Goal: Task Accomplishment & Management: Complete application form

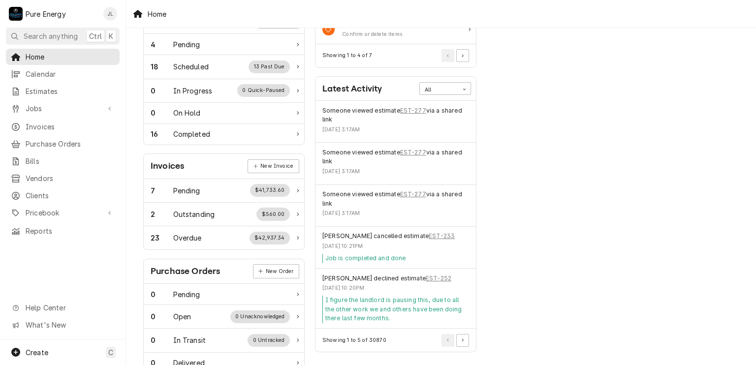
scroll to position [23, 0]
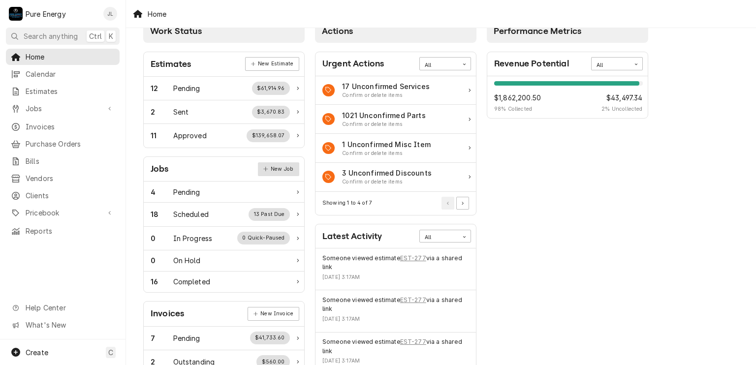
click at [279, 166] on link "New Job" at bounding box center [278, 170] width 41 height 14
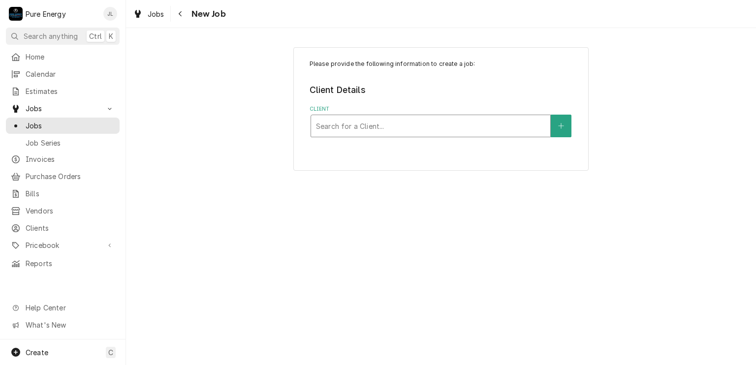
click at [348, 123] on div "Client" at bounding box center [430, 126] width 229 height 18
type input "Legacy"
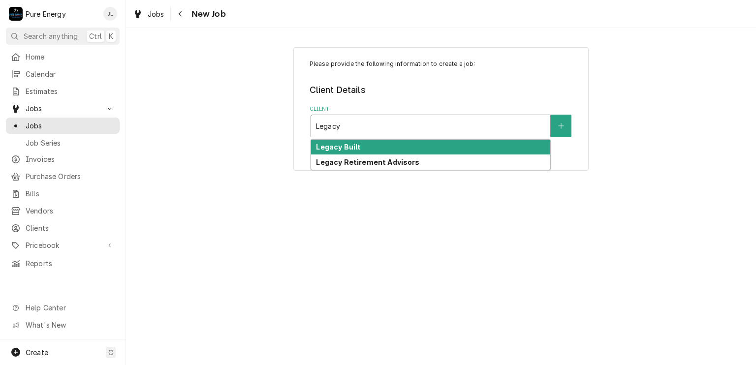
click at [357, 149] on strong "Legacy Built" at bounding box center [338, 147] width 45 height 8
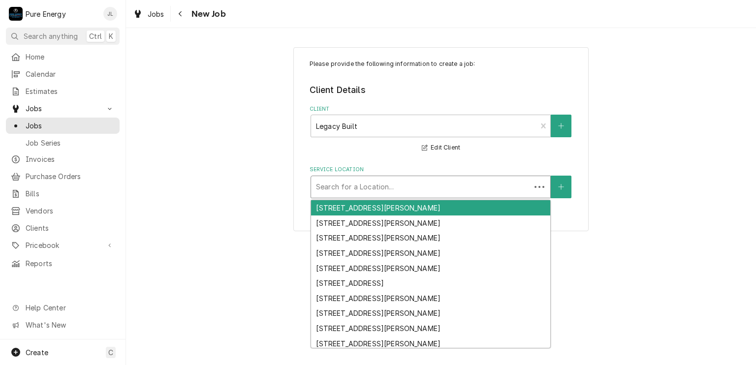
click at [359, 188] on div "Service Location" at bounding box center [421, 187] width 210 height 18
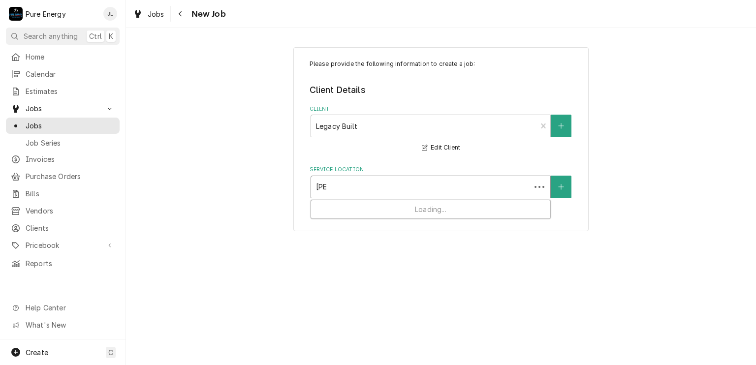
type input "Deed"
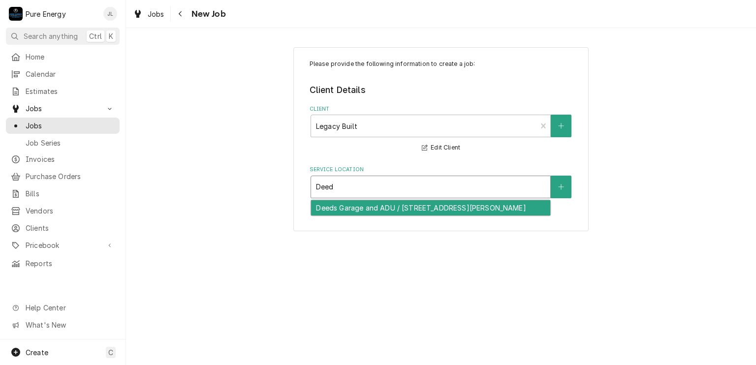
click at [356, 209] on div "Deeds Garage and ADU / 7880 Webster Rd, Creston, CA 93432" at bounding box center [430, 207] width 239 height 15
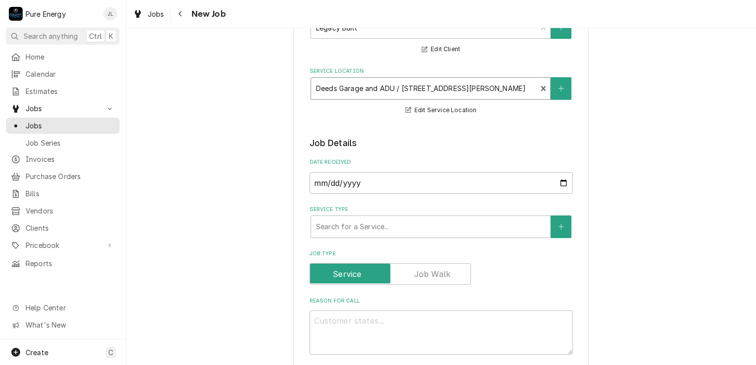
scroll to position [197, 0]
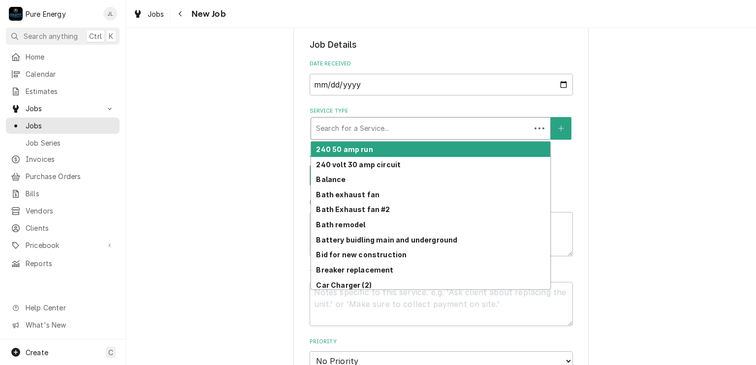
click at [393, 133] on div "Service Type" at bounding box center [421, 129] width 210 height 18
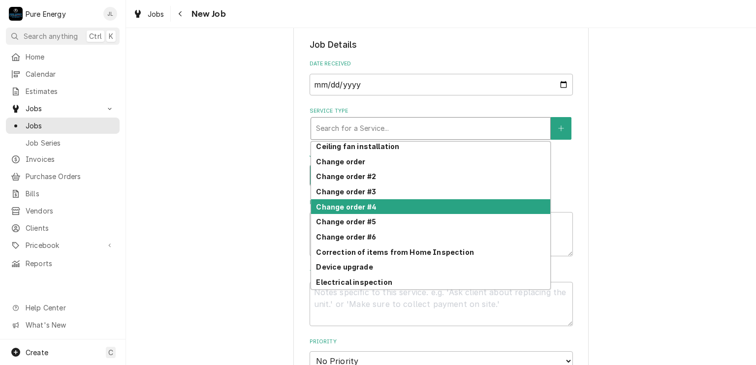
scroll to position [252, 0]
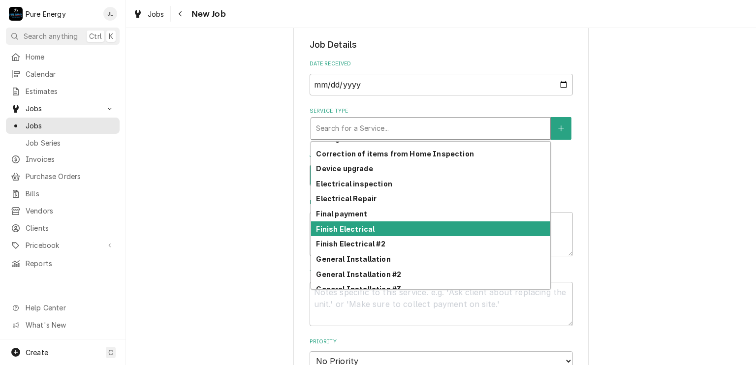
click at [360, 226] on strong "Finish Electrical" at bounding box center [345, 229] width 59 height 8
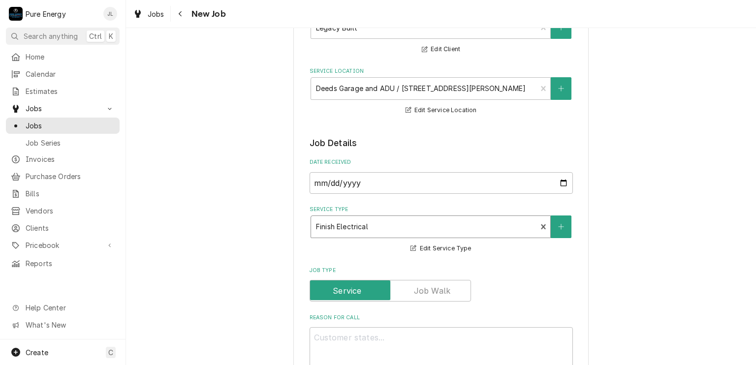
scroll to position [295, 0]
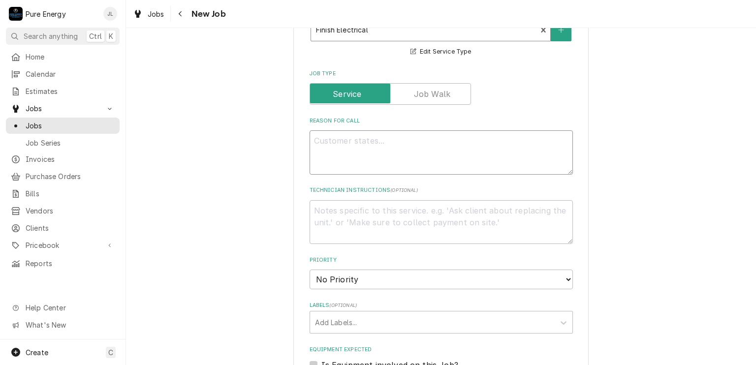
click at [345, 142] on textarea "Reason For Call" at bounding box center [441, 152] width 263 height 44
type textarea "x"
type textarea "Fi"
type textarea "x"
type textarea "Fin"
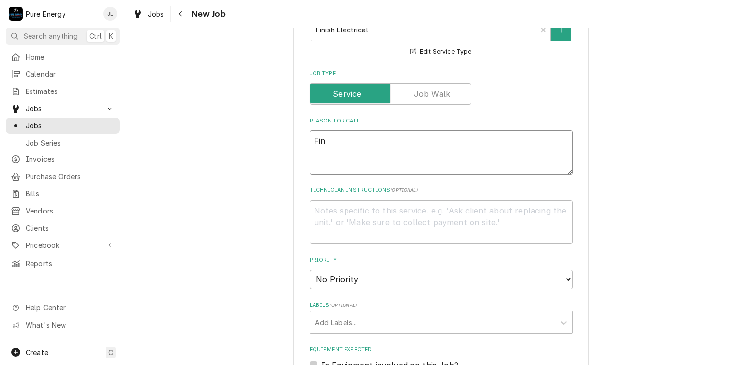
type textarea "x"
type textarea "Fini"
type textarea "x"
type textarea "Finic"
type textarea "x"
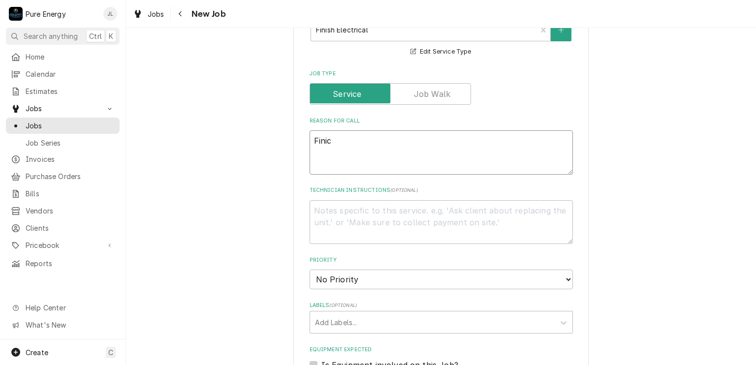
type textarea "Finich"
type textarea "x"
type textarea "Finich"
type textarea "x"
type textarea "Finich"
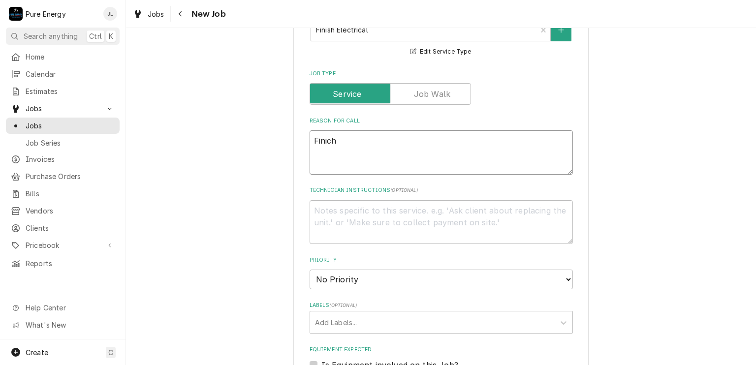
type textarea "x"
type textarea "Finic"
type textarea "x"
type textarea "Fini"
type textarea "x"
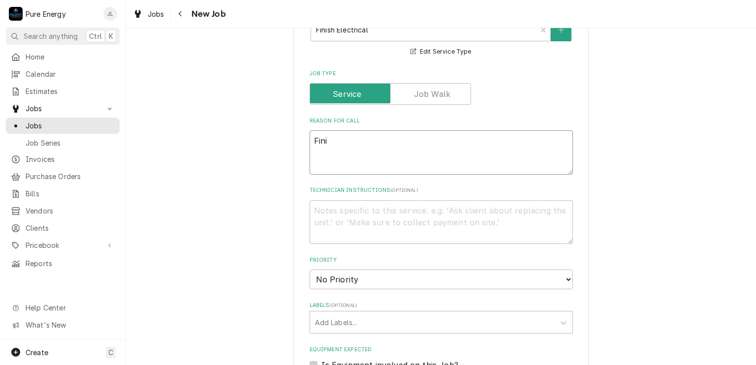
type textarea "Finis"
type textarea "x"
type textarea "Finish"
type textarea "x"
type textarea "Finish"
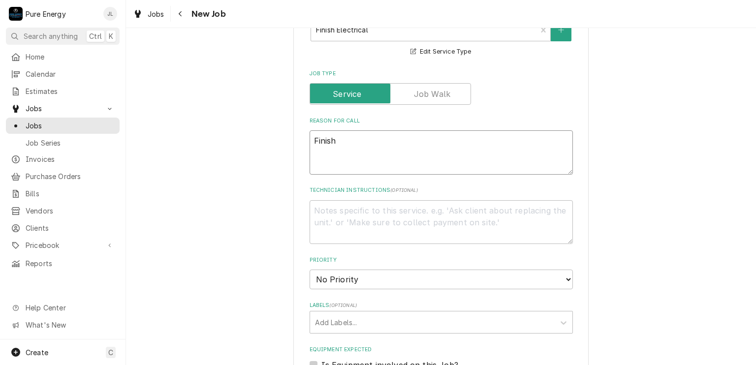
type textarea "x"
type textarea "Finish wh"
type textarea "x"
type textarea "Finish wha"
type textarea "x"
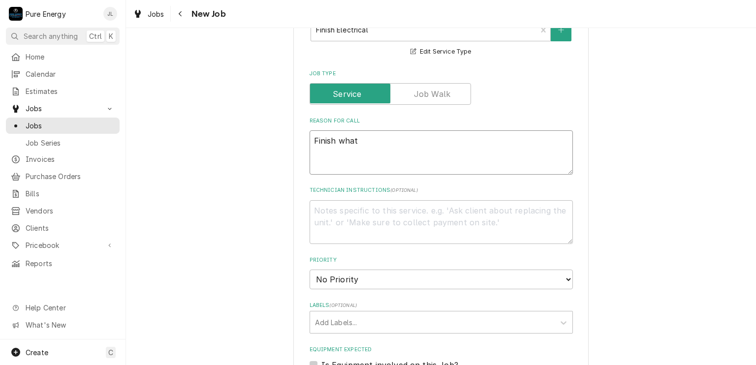
type textarea "Finish what"
type textarea "x"
type textarea "Finish what w"
type textarea "x"
type textarea "Finish what we"
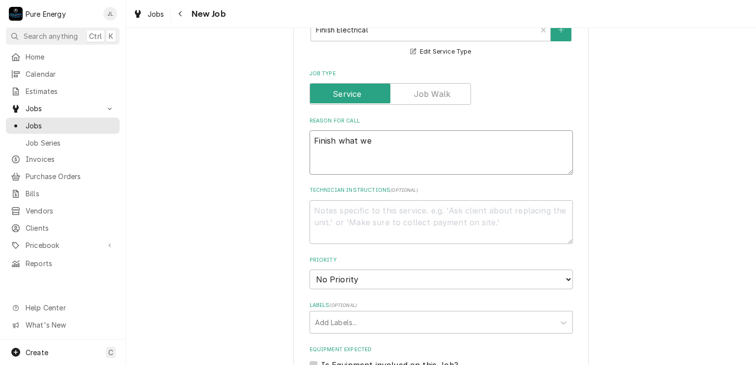
type textarea "x"
type textarea "Finish what we"
type textarea "x"
type textarea "Finish what we c"
type textarea "x"
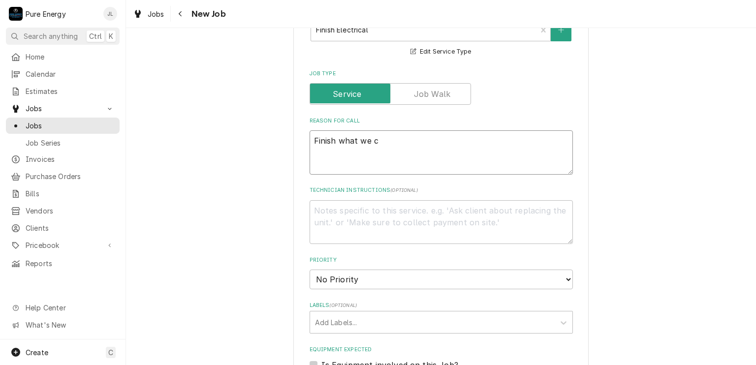
type textarea "Finish what we ca"
type textarea "x"
type textarea "Finish what we can"
type textarea "x"
type textarea "Finish what we can."
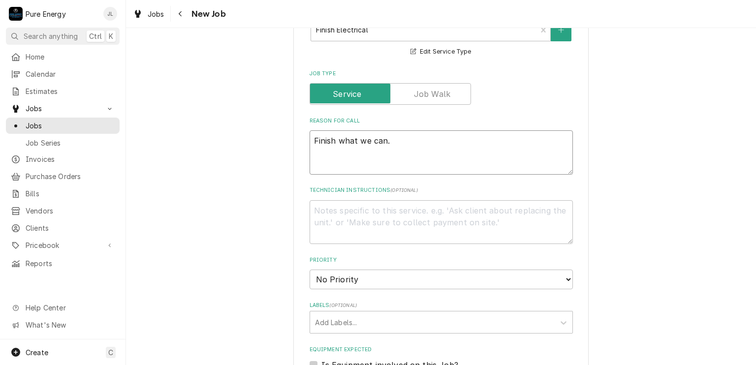
type textarea "x"
type textarea "Finish what we can."
type textarea "x"
type textarea "Finish what we can."
type textarea "x"
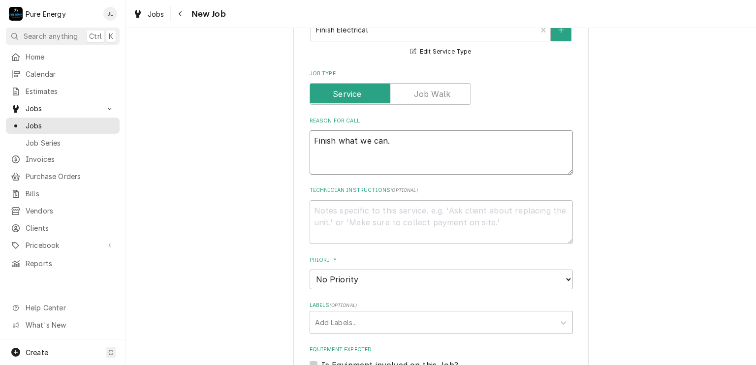
type textarea "Finish what we can. U"
type textarea "x"
type textarea "Finish what we can. Un"
type textarea "x"
type textarea "Finish what we can. Und"
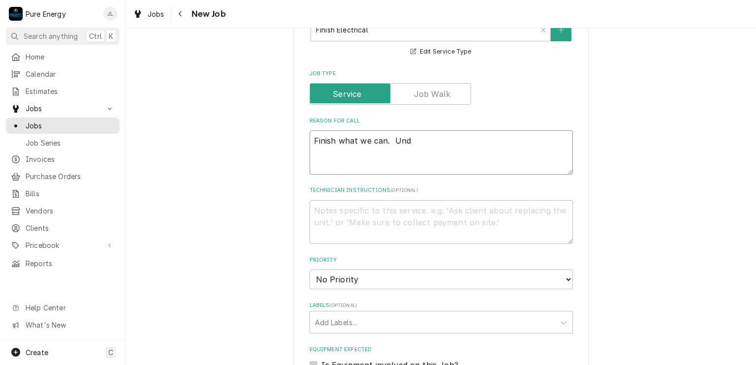
type textarea "x"
type textarea "Finish what we can. Unde"
type textarea "x"
type textarea "Finish what we can. Under"
type textarea "x"
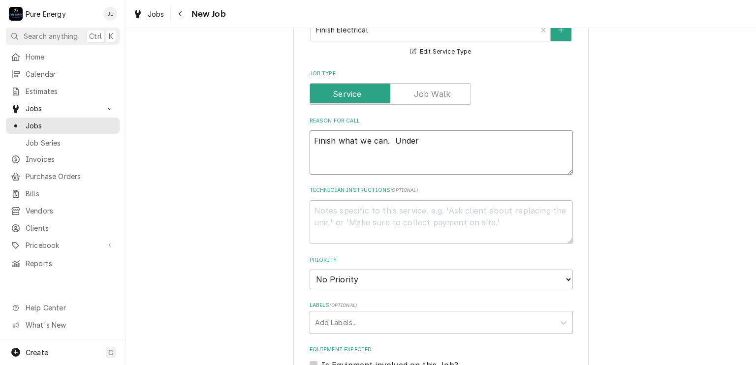
type textarea "Finish what we can. Under"
type textarea "x"
type textarea "Finish what we can. Under c"
type textarea "x"
type textarea "Finish what we can. Under co"
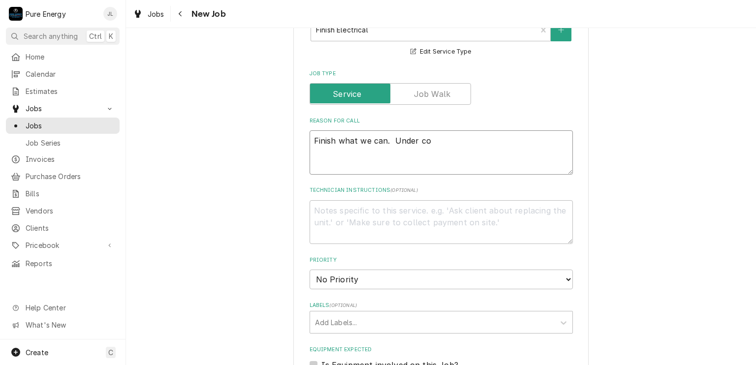
type textarea "x"
type textarea "Finish what we can. Under cou"
type textarea "x"
type textarea "Finish what we can. Under coun"
type textarea "x"
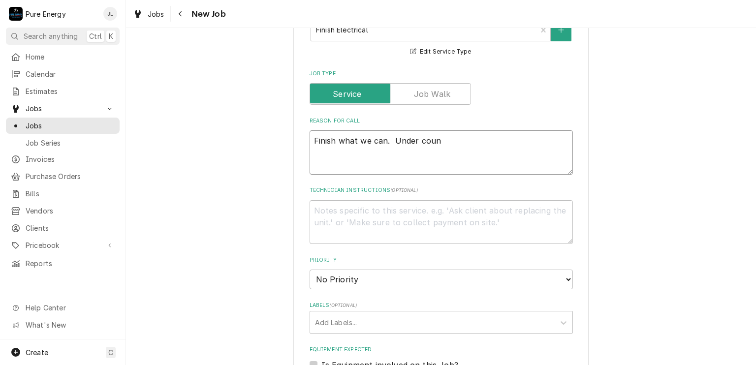
type textarea "Finish what we can. Under count"
type textarea "x"
type textarea "Finish what we can. Under counte"
type textarea "x"
type textarea "Finish what we can. Under counter"
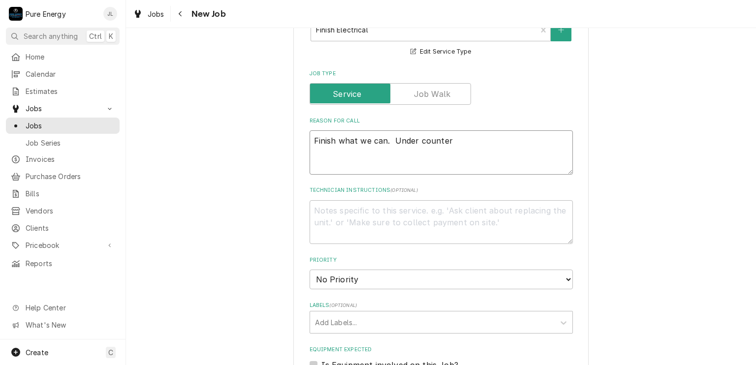
type textarea "x"
type textarea "Finish what we can. Under counter"
type textarea "x"
type textarea "Finish what we can. Under counter l"
type textarea "x"
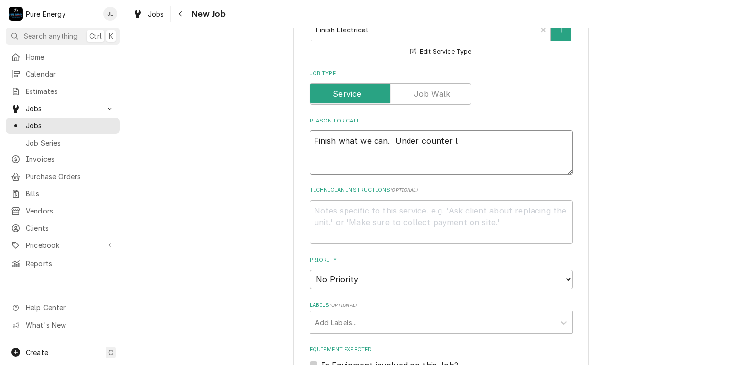
type textarea "Finish what we can. Under counter li"
type textarea "x"
type textarea "Finish what we can. Under counter lig"
type textarea "x"
type textarea "Finish what we can. Under counter ligh"
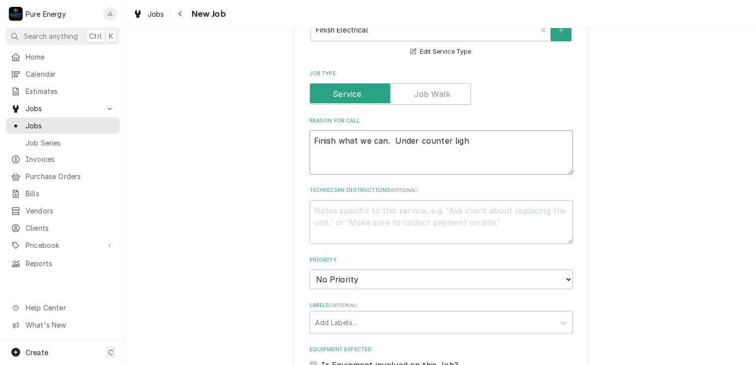
type textarea "x"
type textarea "Finish what we can. Under counter light"
type textarea "x"
type textarea "Finish what we can. Under counter lights."
type textarea "x"
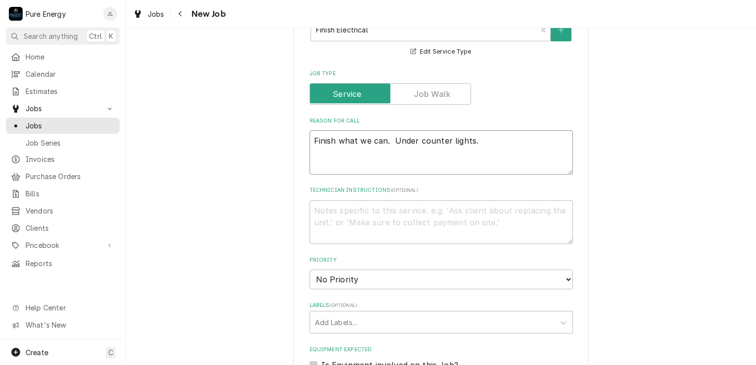
type textarea "Finish what we can. Under counter lights."
type textarea "x"
type textarea "Finish what we can. Under counter lights."
type textarea "x"
type textarea "Finish what we can. Under counter lights. L"
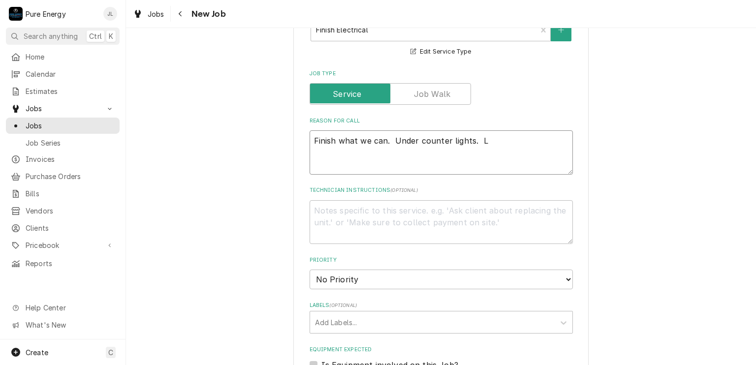
type textarea "x"
type textarea "Finish what we can. Under counter lights. Li"
type textarea "x"
type textarea "Finish what we can. Under counter lights. Ligh"
type textarea "x"
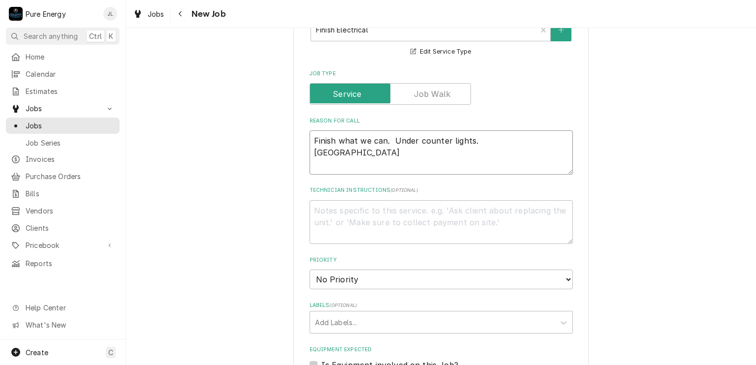
type textarea "Finish what we can. Under counter lights. Light"
type textarea "x"
type textarea "Finish what we can. Under counter lights. Lights"
type textarea "x"
type textarea "Finish what we can. Under counter lights. Lights"
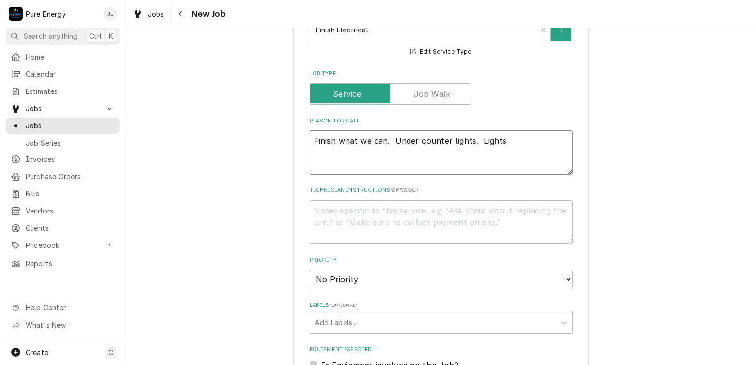
type textarea "x"
type textarea "Finish what we can. Under counter lights. Lights o"
type textarea "x"
type textarea "Finish what we can. Under counter lights. Lights ov"
type textarea "x"
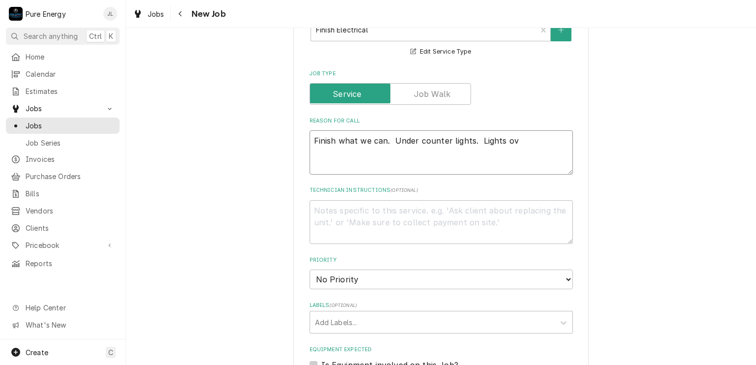
type textarea "Finish what we can. Under counter lights. Lights ove"
type textarea "x"
type textarea "Finish what we can. Under counter lights. Lights over"
type textarea "x"
type textarea "Finish what we can. Under counter lights. Lights over"
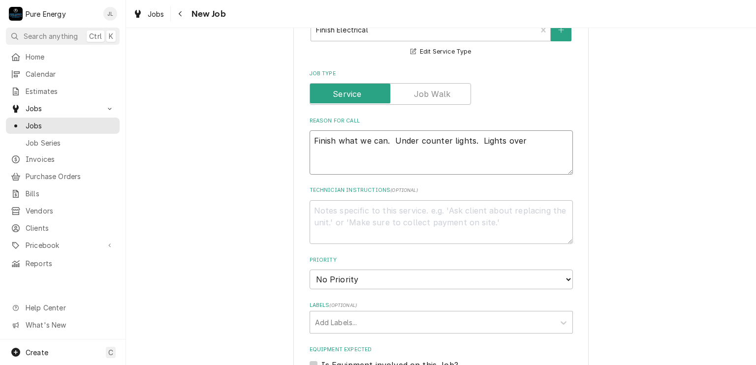
type textarea "x"
type textarea "Finish what we can. Under counter lights. Lights over i"
type textarea "x"
type textarea "Finish what we can. Under counter lights. Lights over is"
type textarea "x"
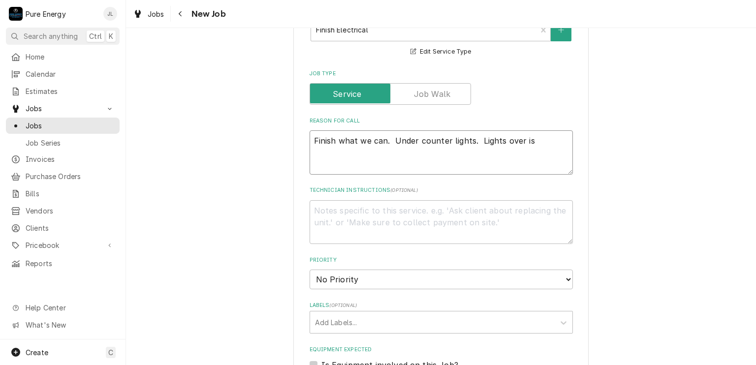
type textarea "Finish what we can. Under counter lights. Lights over isl"
type textarea "x"
type textarea "Finish what we can. Under counter lights. Lights over isla"
type textarea "x"
type textarea "Finish what we can. Under counter lights. Lights over islan"
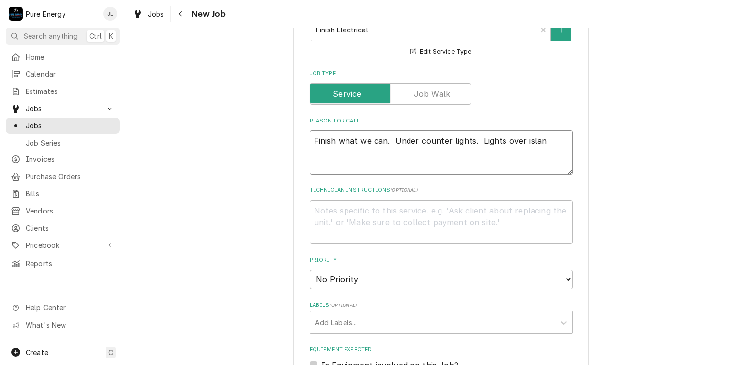
type textarea "x"
type textarea "Finish what we can. Under counter lights. Lights over island"
type textarea "x"
type textarea "Finish what we can. Under counter lights. Lights over island."
type textarea "x"
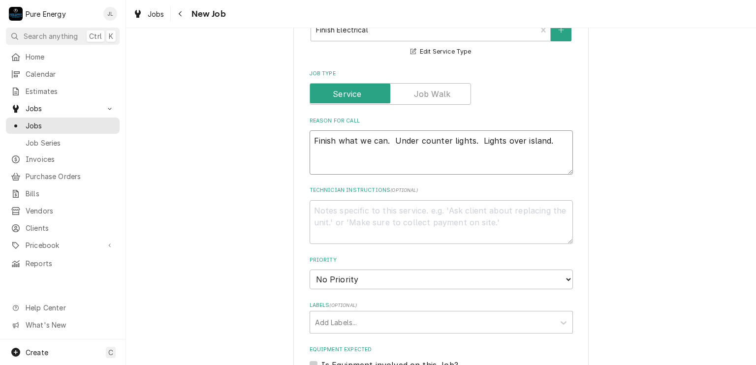
type textarea "Finish what we can. Under counter lights. Lights over island."
type textarea "x"
type textarea "Finish what we can. Under counter lights. Lights over island. E"
type textarea "x"
type textarea "Finish what we can. Under counter lights. Lights over island. Ex"
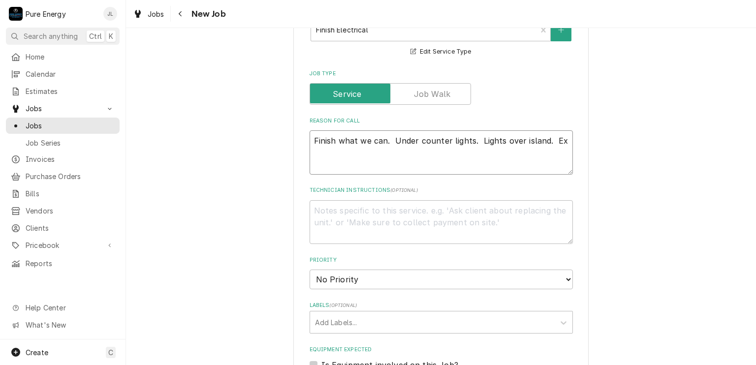
type textarea "x"
type textarea "Finish what we can. Under counter lights. Lights over island. Ext"
type textarea "x"
type textarea "Finish what we can. Under counter lights. Lights over island. Exte"
type textarea "x"
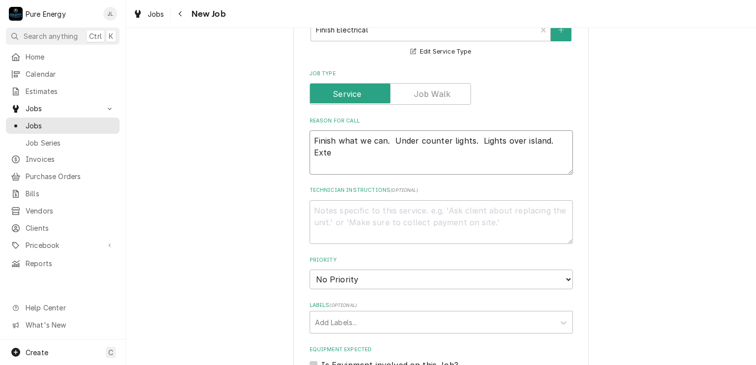
type textarea "Finish what we can. Under counter lights. Lights over island. Exter"
type textarea "x"
type textarea "Finish what we can. Under counter lights. Lights over island. Exterio"
type textarea "x"
type textarea "Finish what we can. Under counter lights. Lights over island. Exterior"
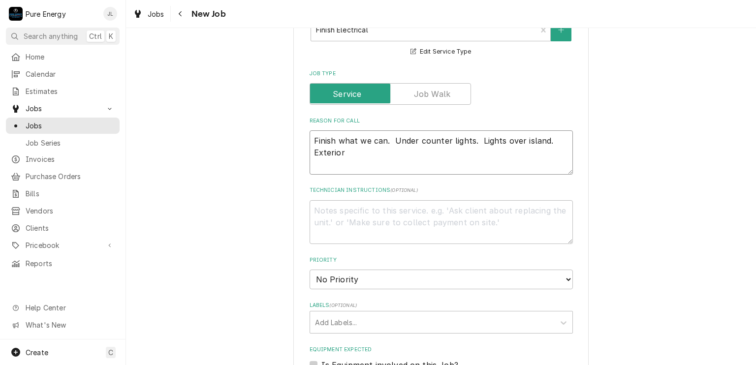
type textarea "x"
type textarea "Finish what we can. Under counter lights. Lights over island. Exterior"
type textarea "x"
type textarea "Finish what we can. Under counter lights. Lights over island. Exterior"
type textarea "x"
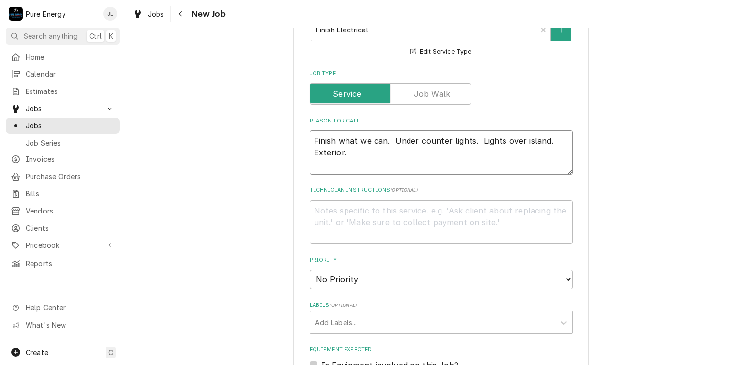
type textarea "Finish what we can. Under counter lights. Lights over island. Exterior."
type textarea "x"
type textarea "Finish what we can. Under counter lights. Lights over island. Exterior."
type textarea "x"
type textarea "Finish what we can. Under counter lights. Lights over island. Exterior. F"
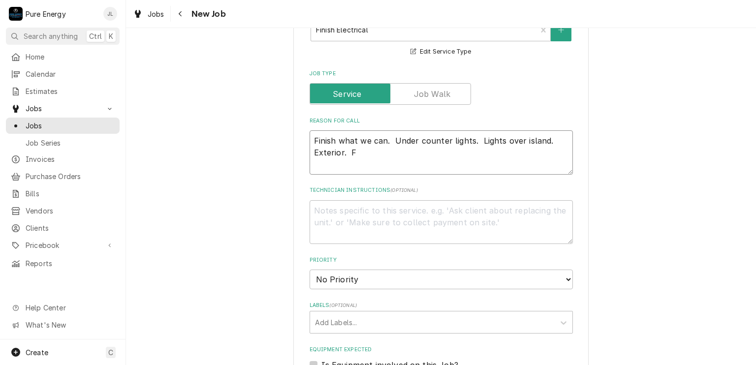
type textarea "x"
type textarea "Finish what we can. Under counter lights. Lights over island. Exterior. Fi"
type textarea "x"
type textarea "Finish what we can. Under counter lights. Lights over island. Exterior. Fish"
type textarea "x"
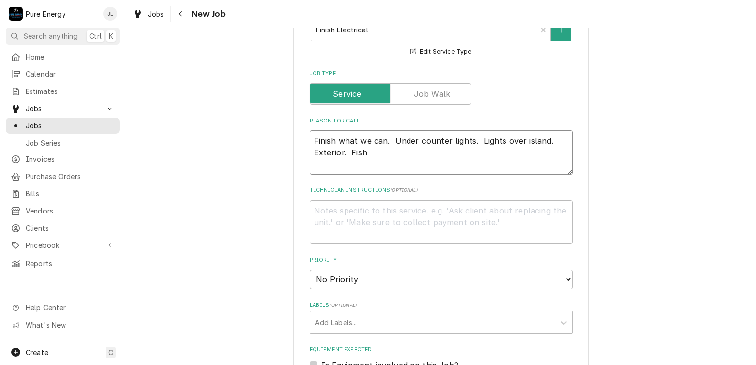
type textarea "Finish what we can. Under counter lights. Lights over island. Exterior. Fish"
type textarea "x"
type textarea "Finish what we can. Under counter lights. Lights over island. Exterior. Fish th"
type textarea "x"
type textarea "Finish what we can. Under counter lights. Lights over island. Exterior. Fish the"
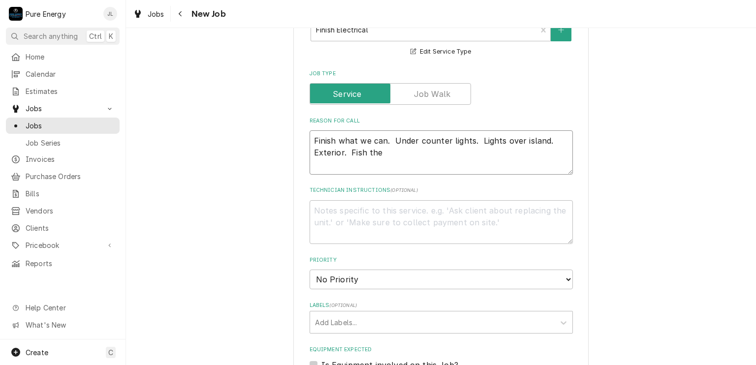
type textarea "x"
type textarea "Finish what we can. Under counter lights. Lights over island. Exterior. Fish the"
type textarea "x"
type textarea "Finish what we can. Under counter lights. Lights over island. Exterior. Fish th…"
type textarea "x"
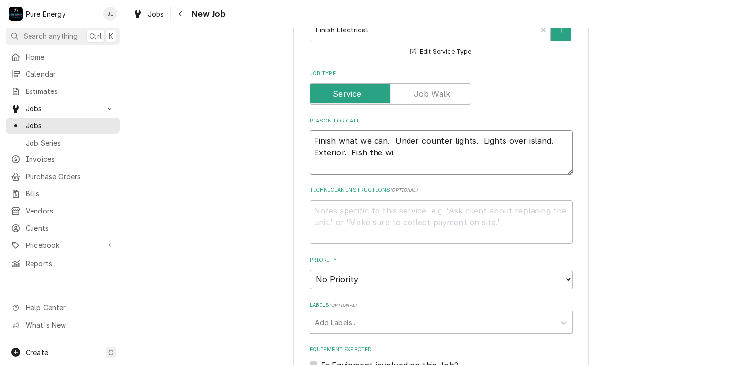
type textarea "Finish what we can. Under counter lights. Lights over island. Exterior. Fish th…"
type textarea "x"
type textarea "Finish what we can. Under counter lights. Lights over island. Exterior. Fish th…"
type textarea "x"
type textarea "Finish what we can. Under counter lights. Lights over island. Exterior. Fish th…"
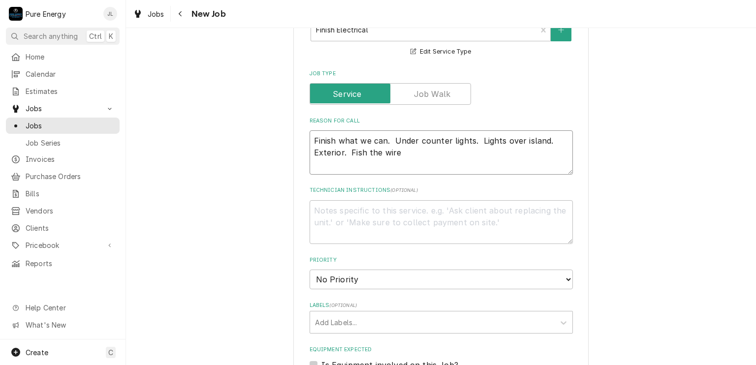
type textarea "x"
type textarea "Finish what we can. Under counter lights. Lights over island. Exterior. Fish th…"
type textarea "x"
type textarea "Finish what we can. Under counter lights. Lights over island. Exterior. Fish th…"
type textarea "x"
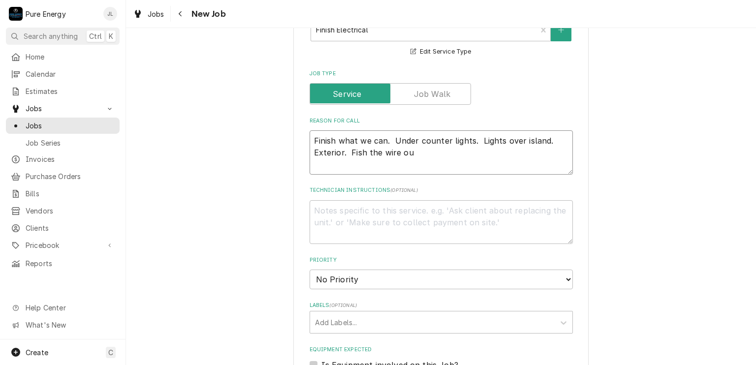
type textarea "Finish what we can. Under counter lights. Lights over island. Exterior. Fish th…"
type textarea "x"
type textarea "Finish what we can. Under counter lights. Lights over island. Exterior. Fish th…"
type textarea "x"
type textarea "Finish what we can. Under counter lights. Lights over island. Exterior. Fish th…"
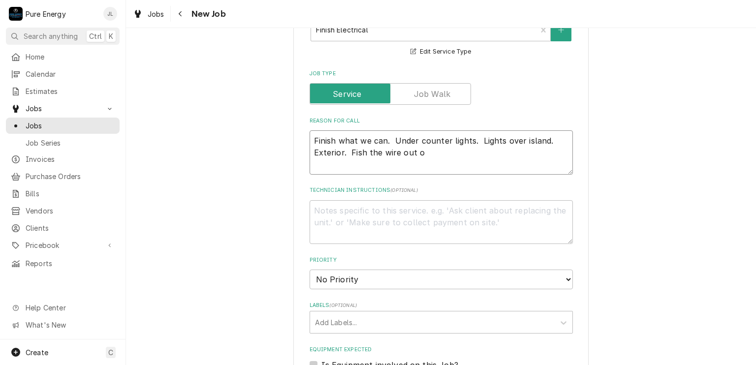
type textarea "x"
type textarea "Finish what we can. Under counter lights. Lights over island. Exterior. Fish th…"
type textarea "x"
type textarea "Finish what we can. Under counter lights. Lights over island. Exterior. Fish th…"
type textarea "x"
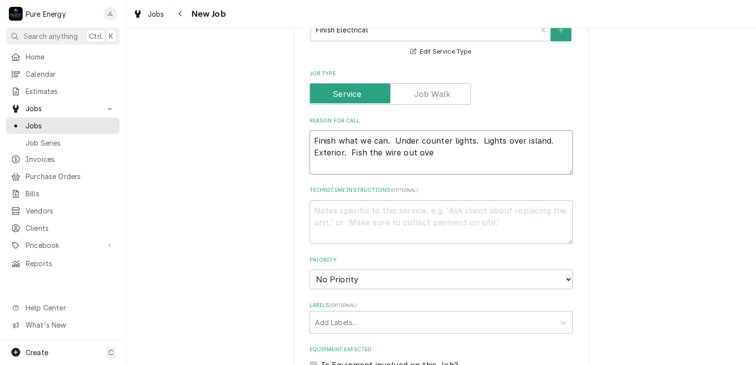
type textarea "Finish what we can. Under counter lights. Lights over island. Exterior. Fish th…"
type textarea "x"
type textarea "Finish what we can. Under counter lights. Lights over island. Exterior. Fish th…"
type textarea "x"
type textarea "Finish what we can. Under counter lights. Lights over island. Exterior. Fish th…"
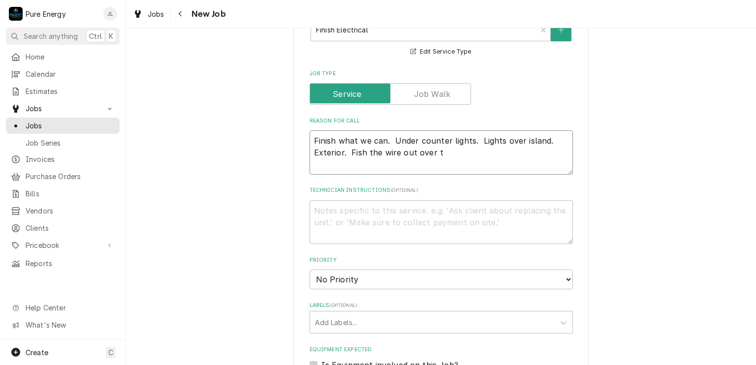
type textarea "x"
type textarea "Finish what we can. Under counter lights. Lights over island. Exterior. Fish th…"
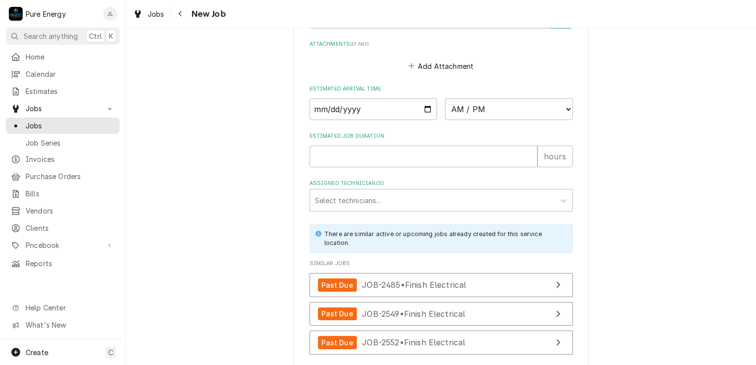
scroll to position [640, 0]
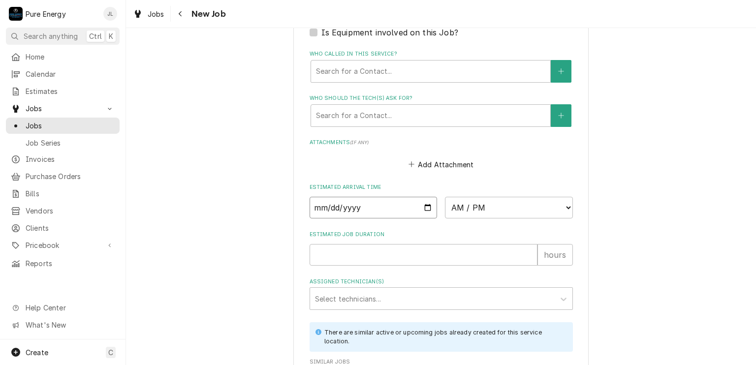
click at [423, 206] on input "Date" at bounding box center [374, 208] width 128 height 22
click at [563, 206] on select "AM / PM 6:00 AM 6:15 AM 6:30 AM 6:45 AM 7:00 AM 7:15 AM 7:30 AM 7:45 AM 8:00 AM…" at bounding box center [509, 208] width 128 height 22
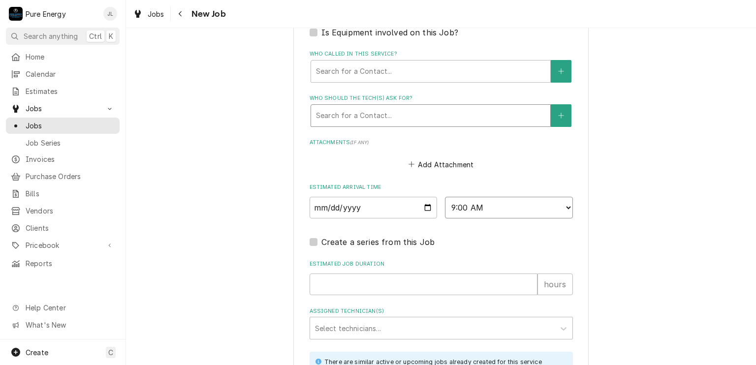
scroll to position [835, 0]
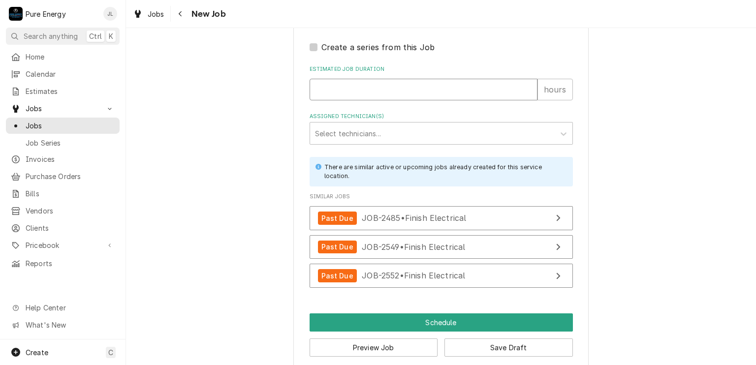
click at [373, 86] on input "Estimated Job Duration" at bounding box center [424, 90] width 228 height 22
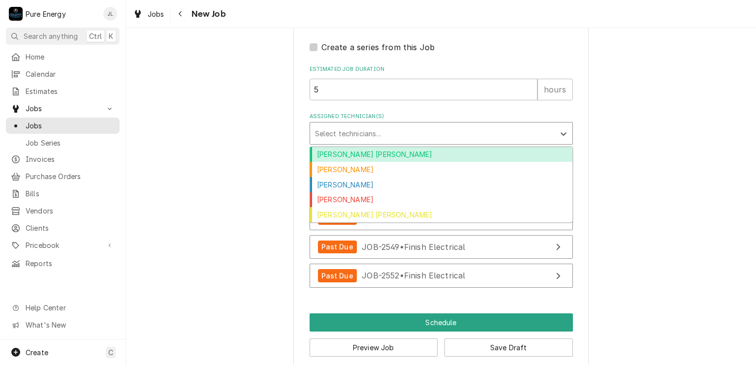
click at [399, 138] on div "Assigned Technician(s)" at bounding box center [432, 134] width 235 height 18
click at [385, 155] on div "Albert Hernandez Soto" at bounding box center [441, 154] width 262 height 15
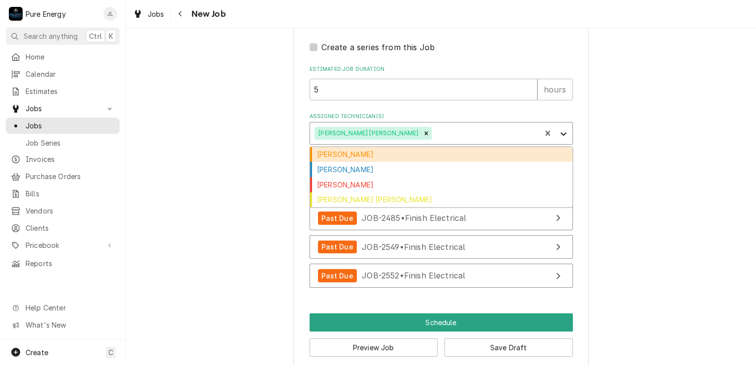
click at [559, 135] on icon "Assigned Technician(s)" at bounding box center [564, 134] width 10 height 10
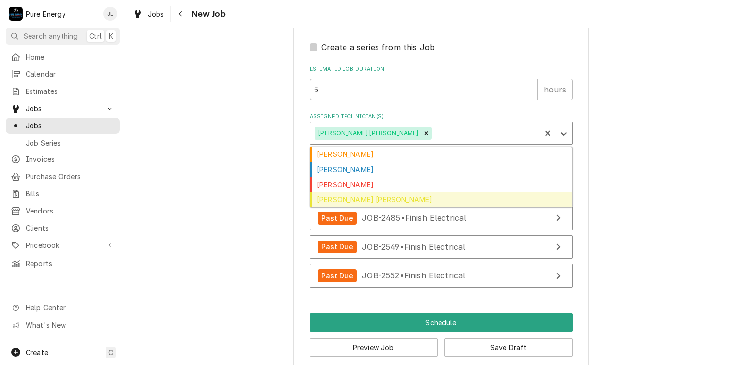
click at [475, 194] on div "Rodolfo Hernandez Lorenzo" at bounding box center [441, 200] width 262 height 15
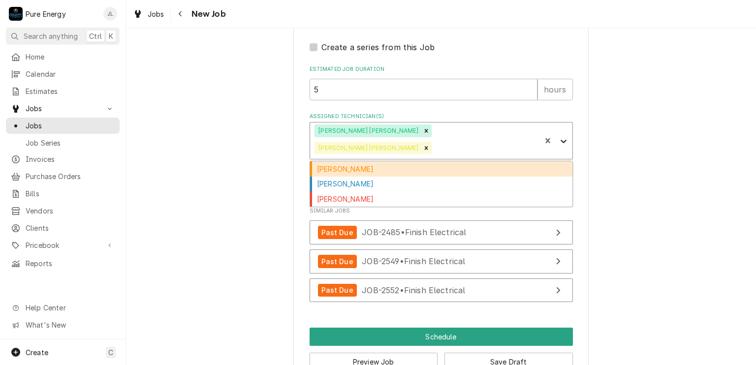
click at [559, 136] on icon "Assigned Technician(s)" at bounding box center [564, 141] width 10 height 10
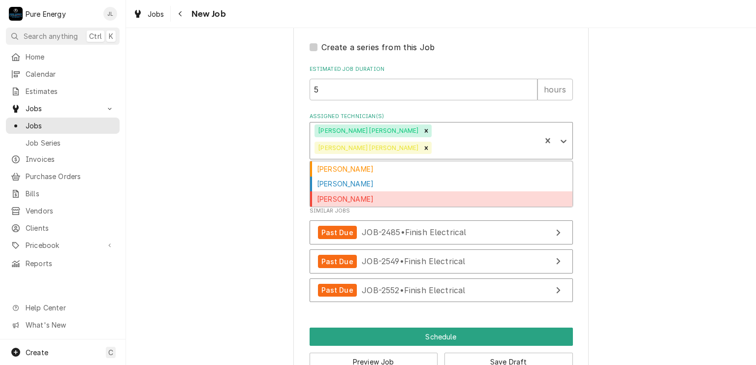
click at [450, 192] on div "James Linnenkamp" at bounding box center [441, 199] width 262 height 15
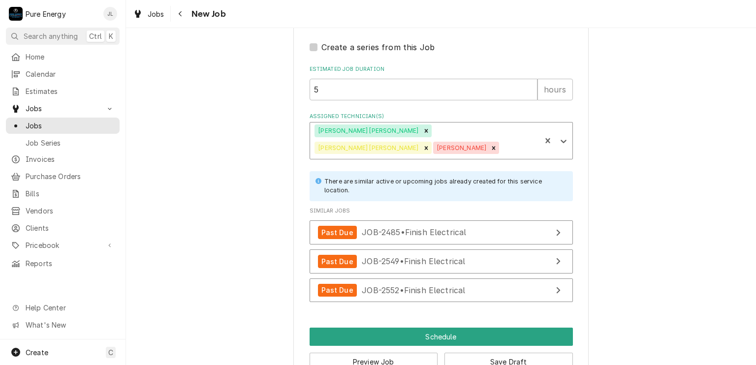
scroll to position [849, 0]
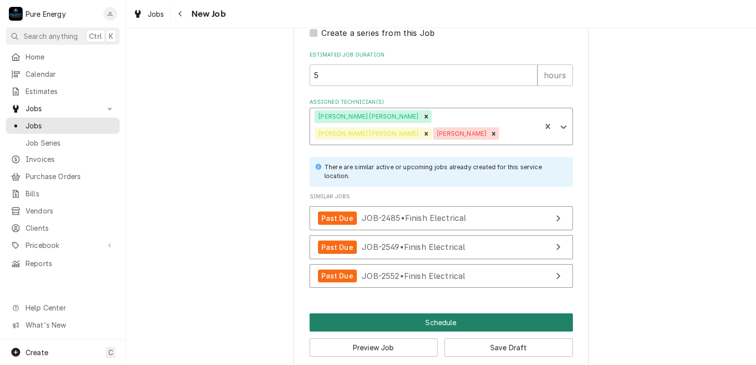
click at [417, 314] on button "Schedule" at bounding box center [441, 323] width 263 height 18
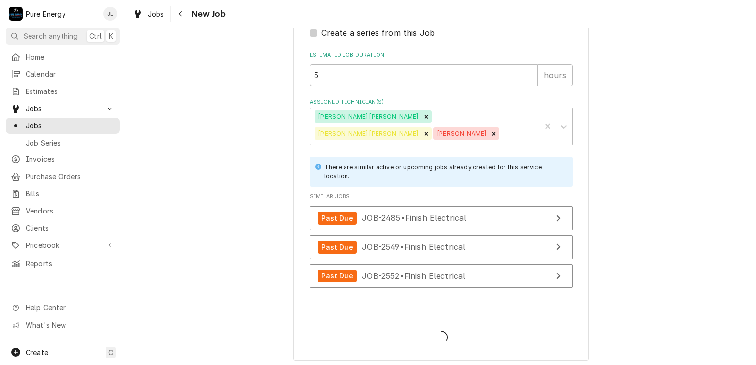
scroll to position [841, 0]
